Goal: Task Accomplishment & Management: Manage account settings

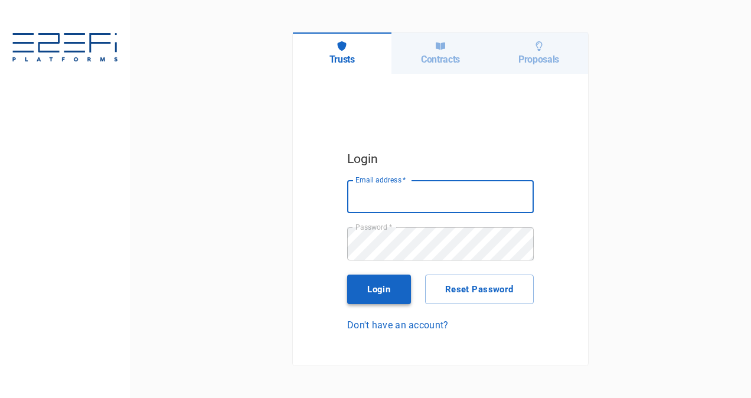
type input "[PERSON_NAME][EMAIL_ADDRESS][PERSON_NAME][DOMAIN_NAME]"
click at [380, 295] on button "Login" at bounding box center [379, 290] width 64 height 30
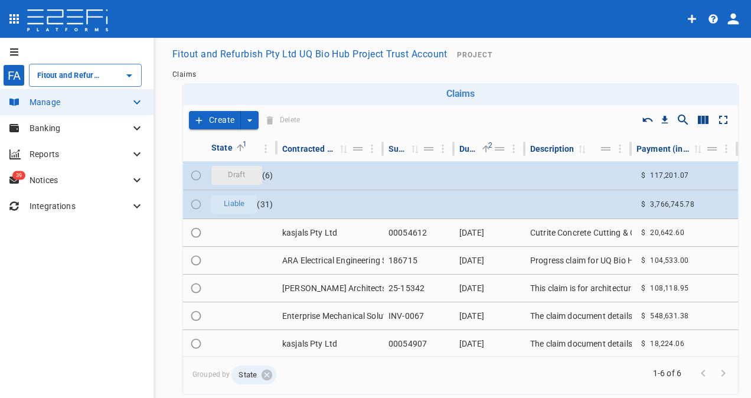
click at [530, 68] on div "Claims" at bounding box center [461, 75] width 586 height 18
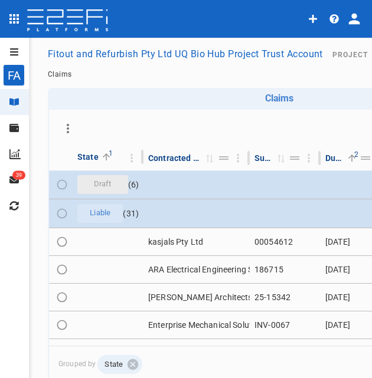
click at [19, 57] on button "open drawer" at bounding box center [12, 52] width 24 height 19
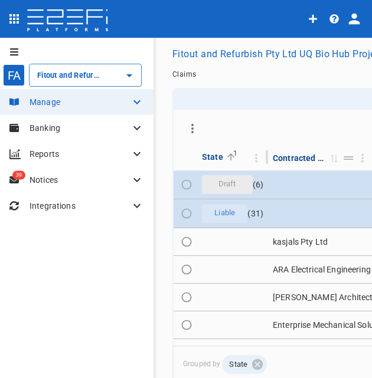
click at [67, 88] on div "FA Fitout and Refurbish Pty Ltd UQ Bio Hub Project Trust Account ​" at bounding box center [71, 75] width 142 height 28
click at [67, 80] on input "Fitout and Refurbish Pty Ltd UQ Bio Hub Project Trust Account" at bounding box center [68, 75] width 69 height 12
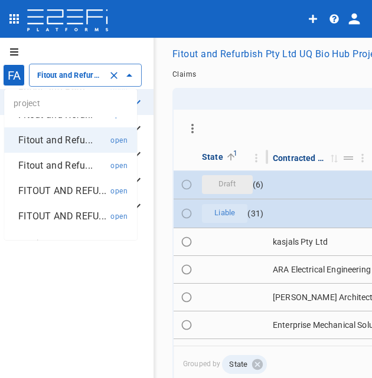
scroll to position [94, 0]
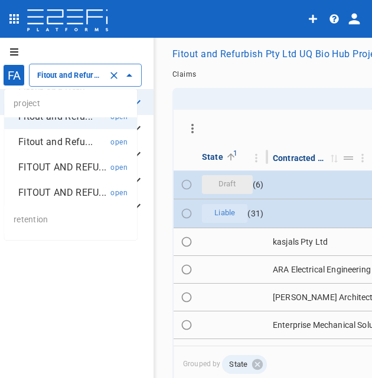
click at [64, 200] on p "FITOUT AND REFU..." at bounding box center [62, 193] width 88 height 14
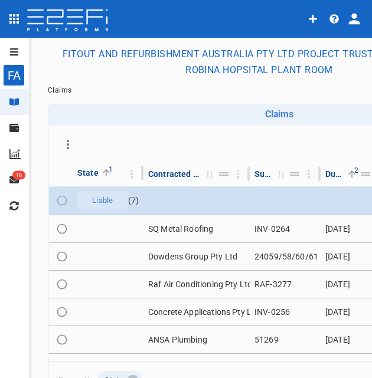
click at [13, 51] on icon "open drawer" at bounding box center [14, 51] width 8 height 7
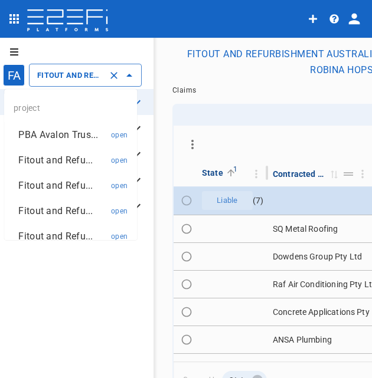
click at [58, 79] on input "FITOUT AND REFURBISHMENT AUSTRALIA PTY LTD PROJECT TRUST ACCOUNT GCHHS ROBINA H…" at bounding box center [68, 75] width 69 height 12
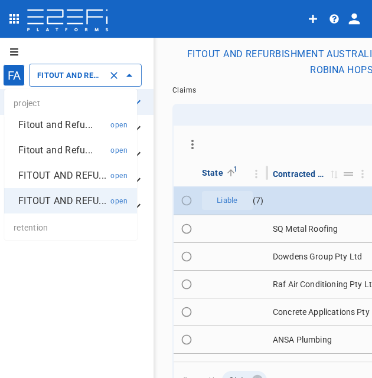
click at [55, 182] on p "FITOUT AND REFU..." at bounding box center [62, 176] width 88 height 14
type input "FITOUT AND REFURBISHMENT AUSTRALIA PTY LTD PROJECT TRUST ACCOUNT GCHHS H2HK FIT…"
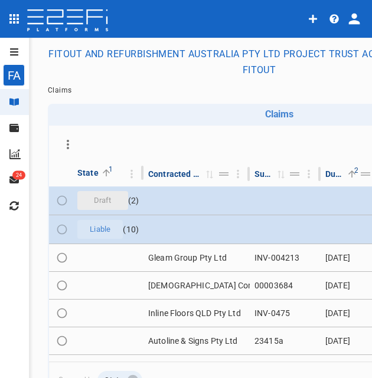
click at [19, 53] on button "open drawer" at bounding box center [12, 52] width 24 height 19
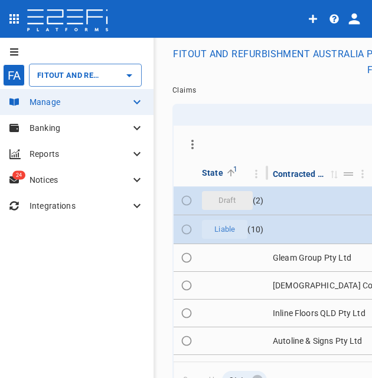
click at [55, 128] on p "Banking" at bounding box center [80, 128] width 100 height 12
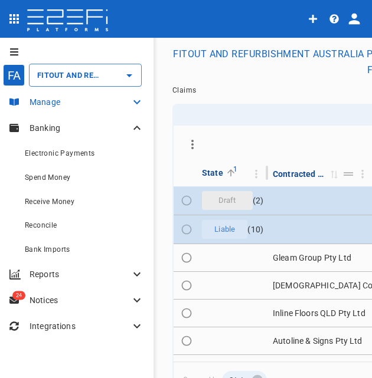
click at [68, 102] on p "Manage" at bounding box center [80, 102] width 100 height 12
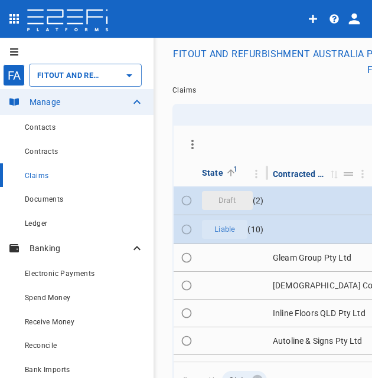
click at [47, 180] on span "Claims" at bounding box center [37, 176] width 24 height 8
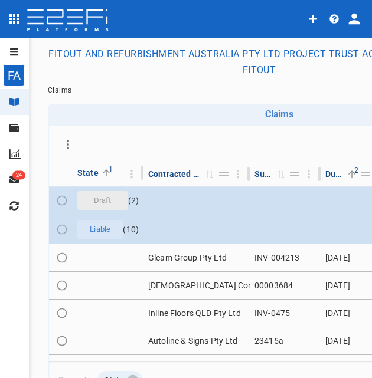
click at [60, 90] on span "Claims" at bounding box center [60, 90] width 24 height 8
click at [145, 121] on div "Claims" at bounding box center [279, 114] width 463 height 21
click at [283, 114] on h6 "Claims" at bounding box center [279, 114] width 453 height 11
click at [100, 115] on h6 "Claims" at bounding box center [279, 114] width 453 height 11
click at [63, 88] on span "Claims" at bounding box center [60, 90] width 24 height 8
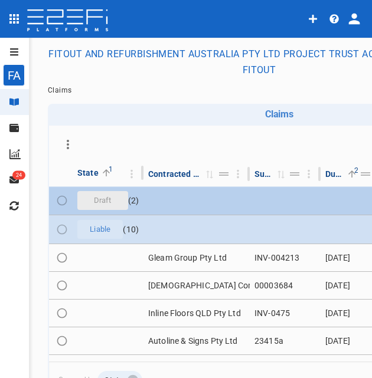
click at [132, 197] on td "Draft ( 2 )" at bounding box center [108, 201] width 71 height 28
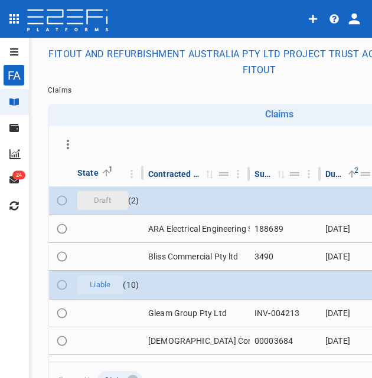
click at [277, 47] on button "FITOUT AND REFURBISHMENT AUSTRALIA PTY LTD PROJECT TRUST ACCOUNT GCHHS H2HK FIT…" at bounding box center [259, 62] width 432 height 39
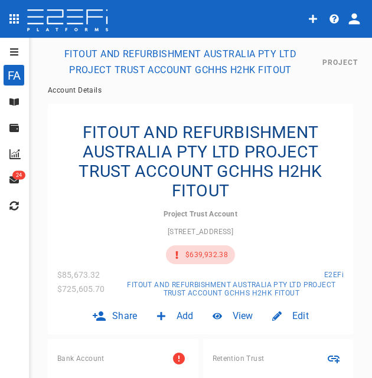
click at [12, 103] on icon at bounding box center [13, 102] width 9 height 7
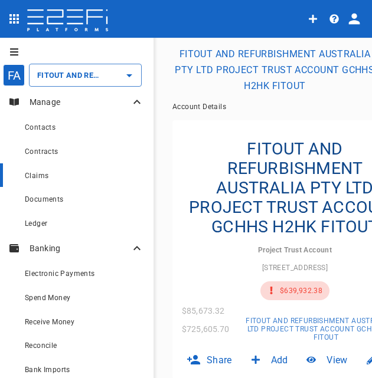
click at [40, 176] on span "Claims" at bounding box center [37, 176] width 24 height 8
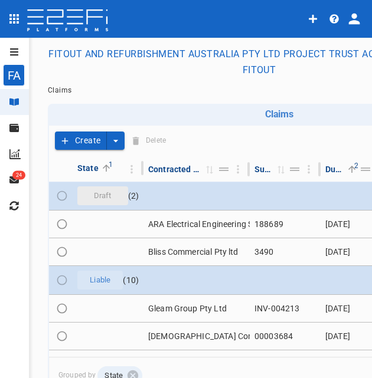
click at [94, 140] on button "Create" at bounding box center [81, 141] width 52 height 18
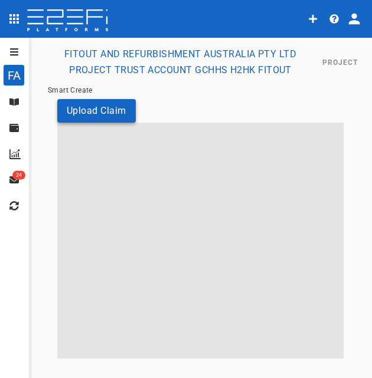
click at [94, 113] on button "Upload Claim" at bounding box center [96, 110] width 79 height 23
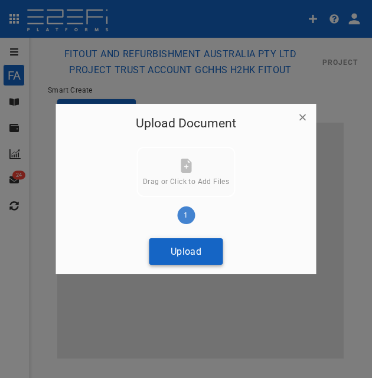
click at [205, 249] on button "Upload" at bounding box center [186, 251] width 74 height 27
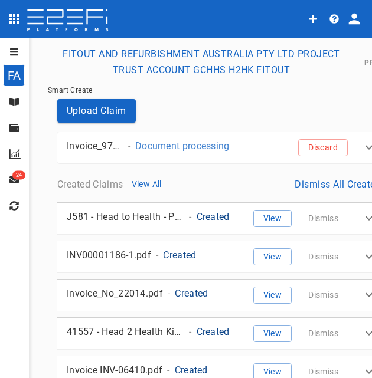
click at [9, 52] on button "open drawer" at bounding box center [12, 52] width 24 height 19
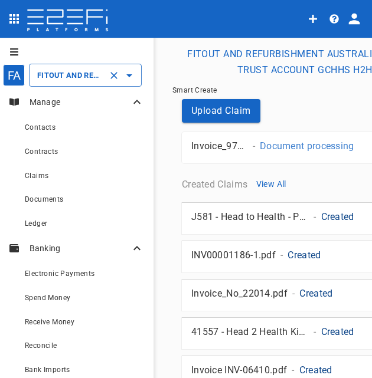
click at [63, 81] on input "FITOUT AND REFURBISHMENT AUSTRALIA PTY LTD PROJECT TRUST ACCOUNT GCHHS H2HK FIT…" at bounding box center [68, 75] width 69 height 12
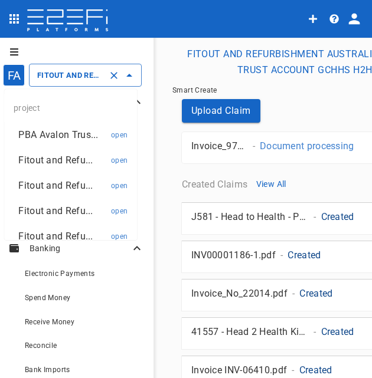
scroll to position [47, 0]
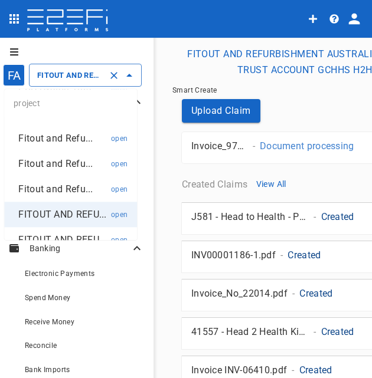
click at [54, 162] on p "Fitout and Refu..." at bounding box center [55, 164] width 74 height 14
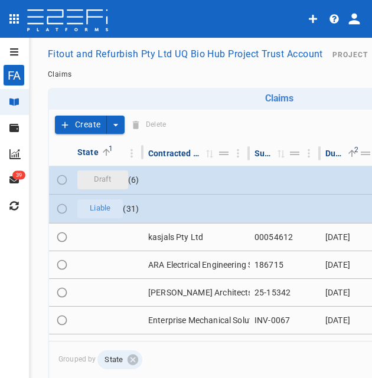
type input "Fitout and Refurbish Pty Ltd UQ Bio Hub Project Trust Account"
click at [93, 122] on button "Create" at bounding box center [81, 125] width 52 height 18
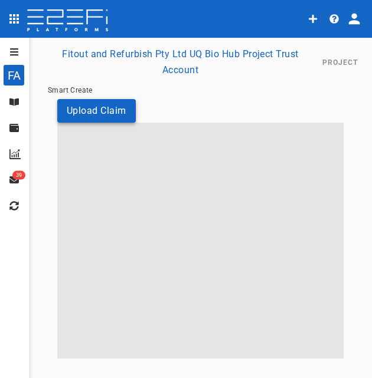
click at [84, 113] on button "Upload Claim" at bounding box center [96, 110] width 79 height 23
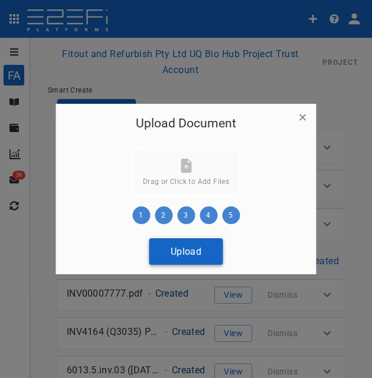
click at [175, 257] on button "Upload" at bounding box center [186, 251] width 74 height 27
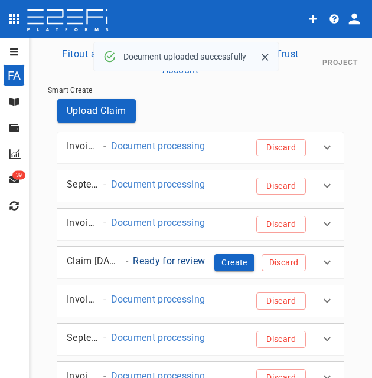
click at [13, 55] on icon "open drawer" at bounding box center [14, 51] width 8 height 7
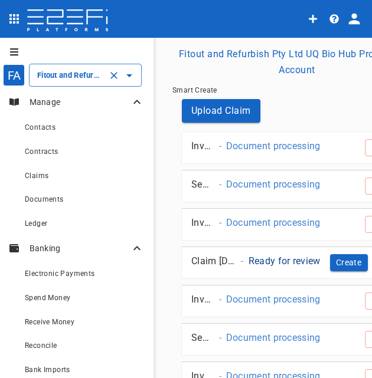
click at [66, 73] on input "Fitout and Refurbish Pty Ltd UQ Bio Hub Project Trust Account" at bounding box center [68, 75] width 69 height 12
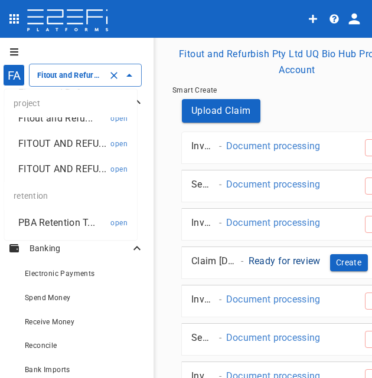
scroll to position [145, 0]
click at [60, 137] on p "FITOUT AND REFU..." at bounding box center [62, 144] width 88 height 14
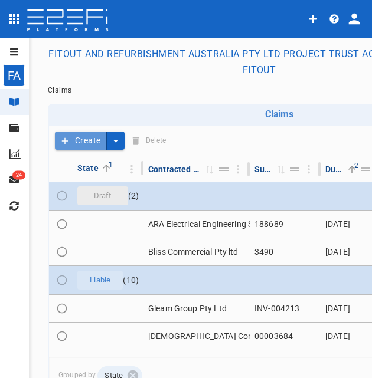
click at [79, 136] on button "Create" at bounding box center [81, 141] width 52 height 18
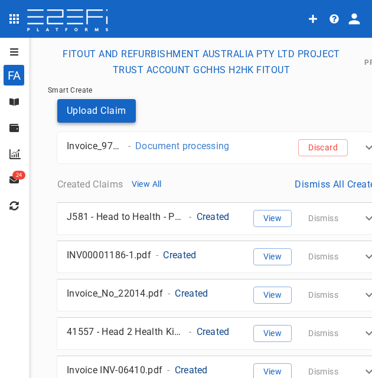
click at [102, 112] on button "Upload Claim" at bounding box center [96, 110] width 79 height 23
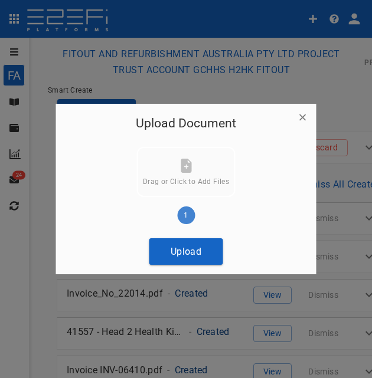
drag, startPoint x: 188, startPoint y: 252, endPoint x: 120, endPoint y: 239, distance: 69.1
click at [187, 253] on button "Upload" at bounding box center [186, 251] width 74 height 27
